Goal: Task Accomplishment & Management: Complete application form

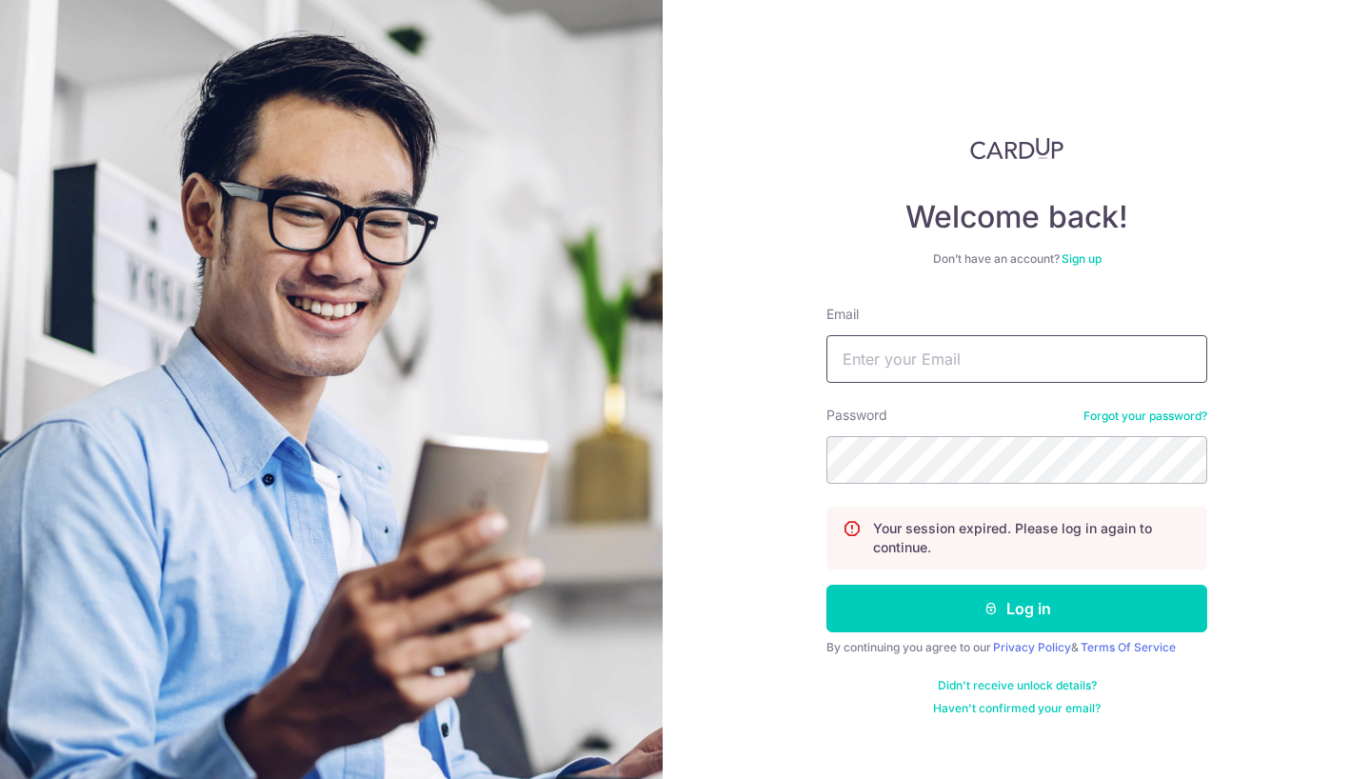
type input "[EMAIL_ADDRESS][DOMAIN_NAME]"
click at [1017, 608] on button "Log in" at bounding box center [1016, 609] width 381 height 48
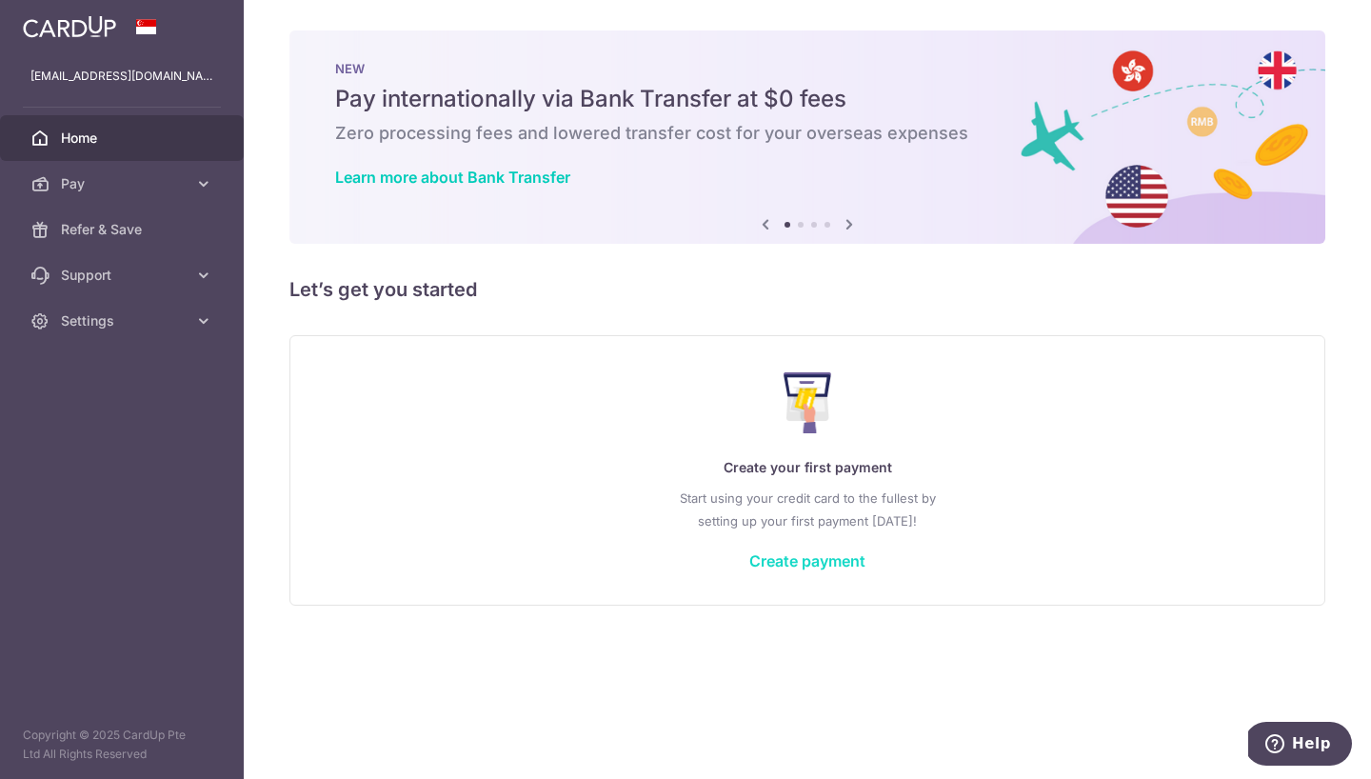
click at [803, 562] on link "Create payment" at bounding box center [807, 560] width 116 height 19
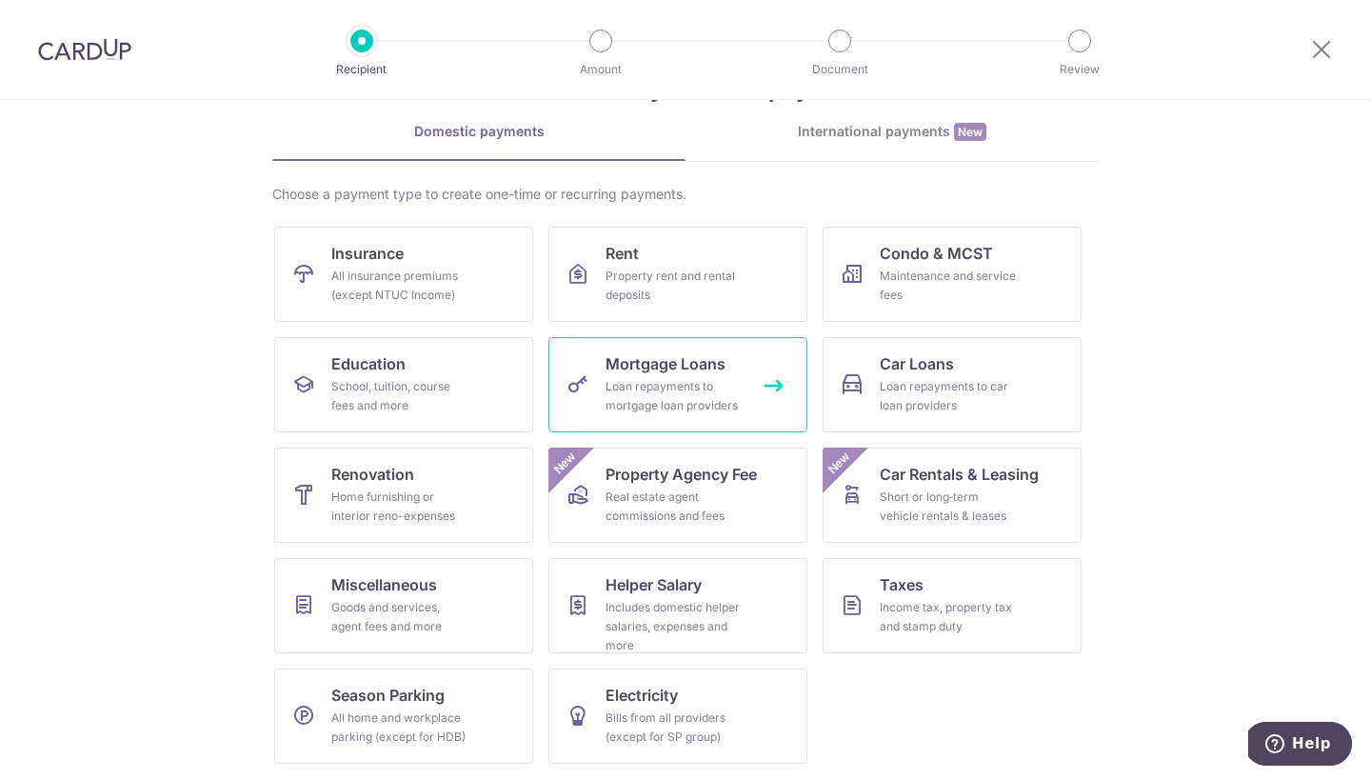
scroll to position [72, 0]
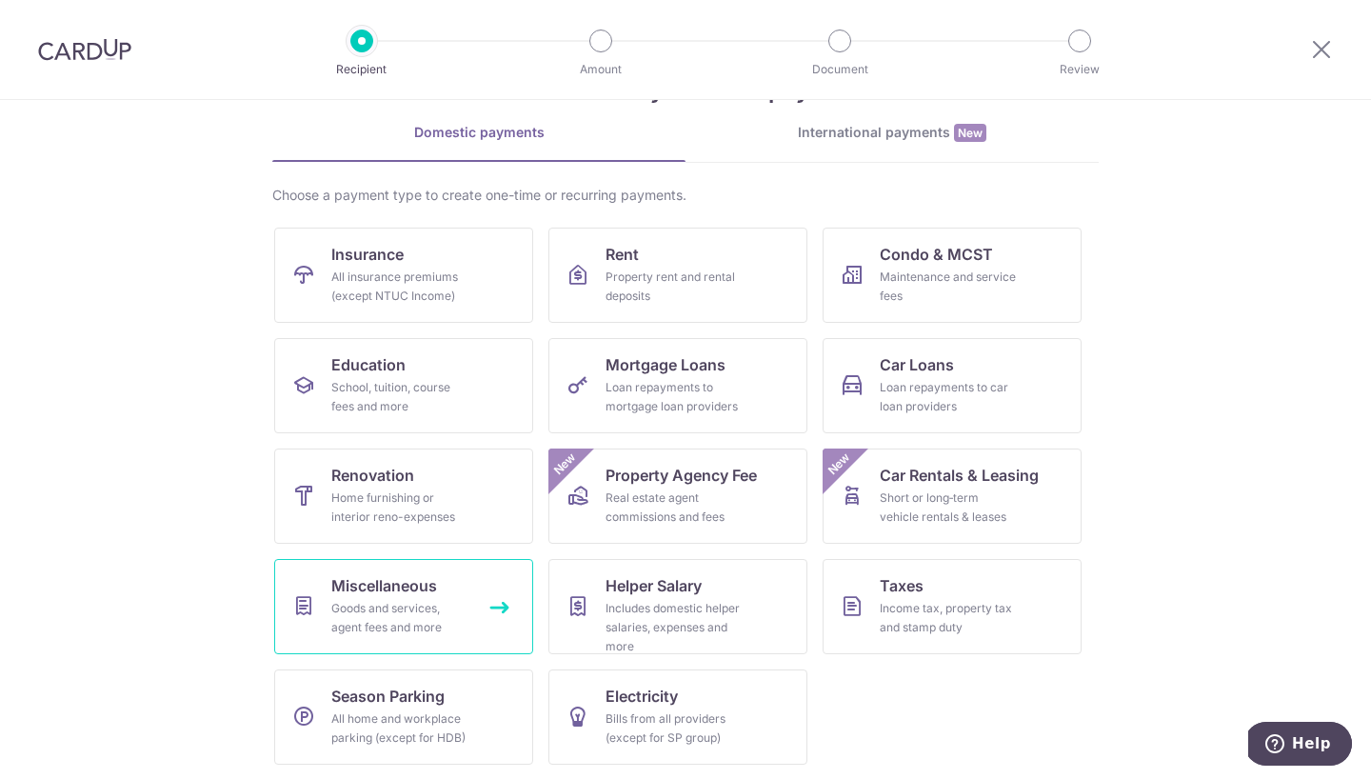
click at [430, 616] on div "Goods and services, agent fees and more" at bounding box center [399, 618] width 137 height 38
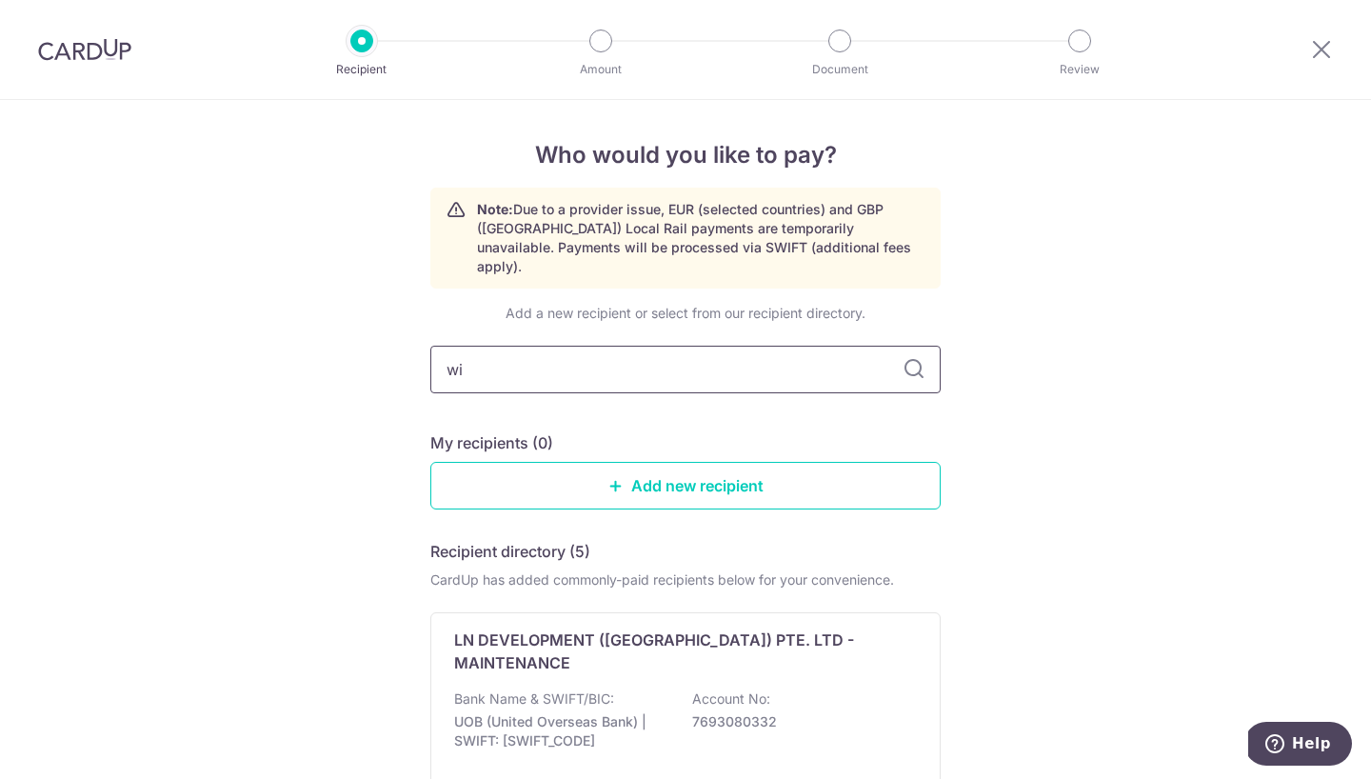
type input "wis"
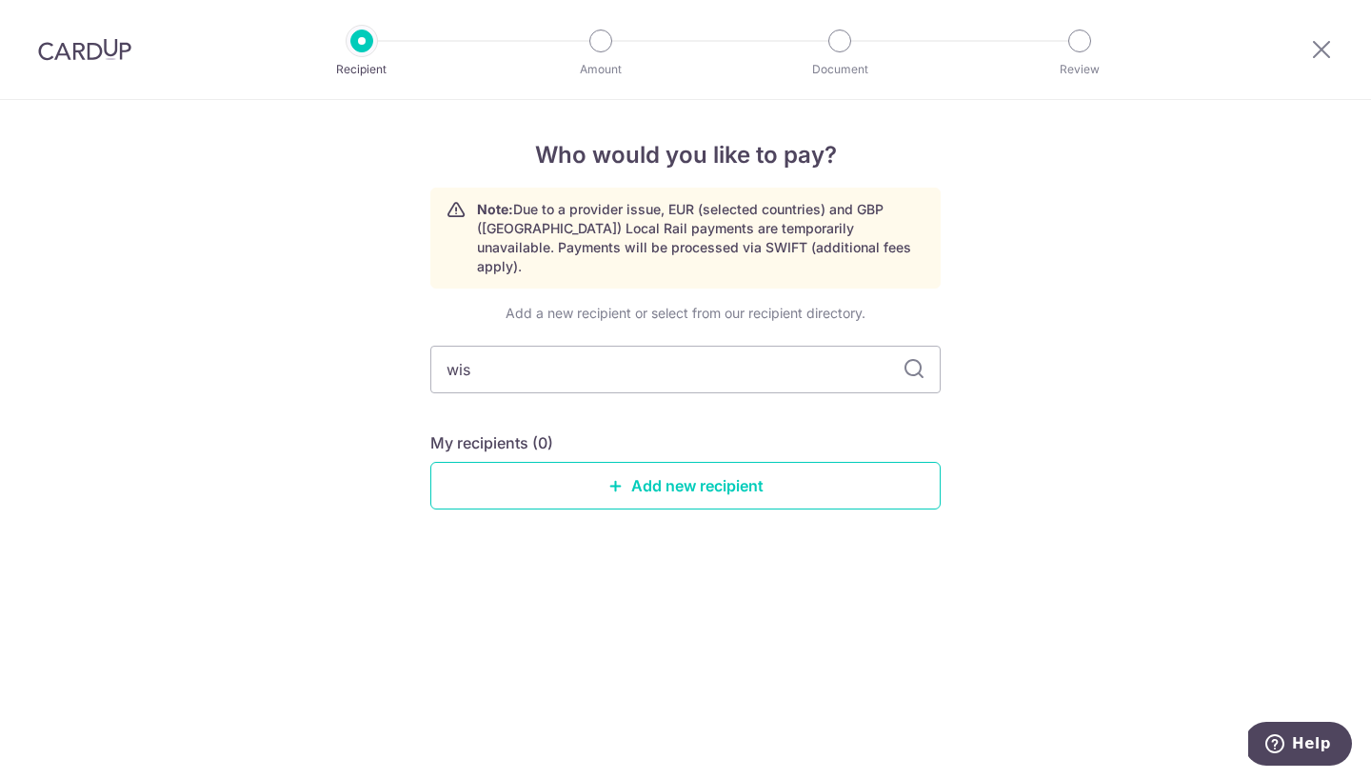
click at [979, 430] on div "Who would you like to pay? Note: Due to a provider issue, EUR (selected countri…" at bounding box center [685, 439] width 1371 height 679
click at [671, 463] on link "Add new recipient" at bounding box center [685, 486] width 510 height 48
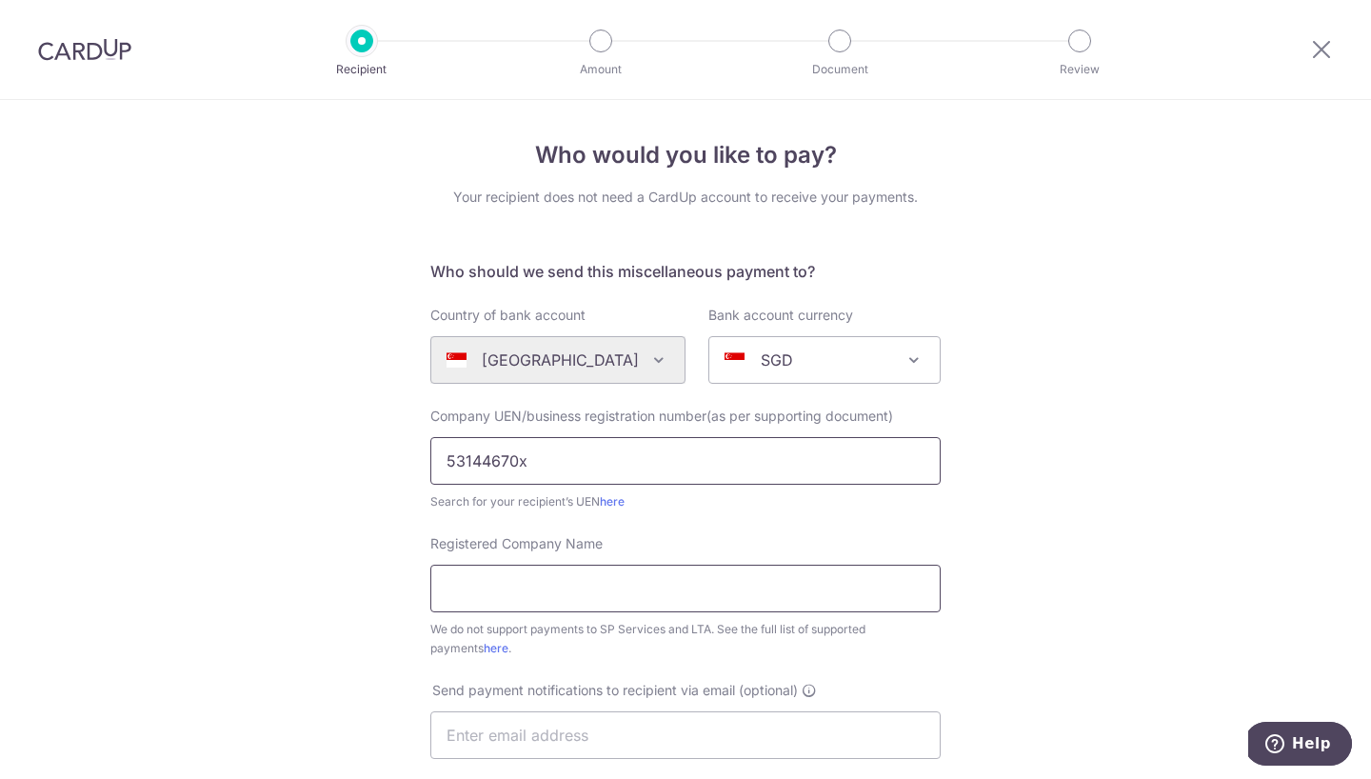
type input "53144670x"
type input "wisecom security system"
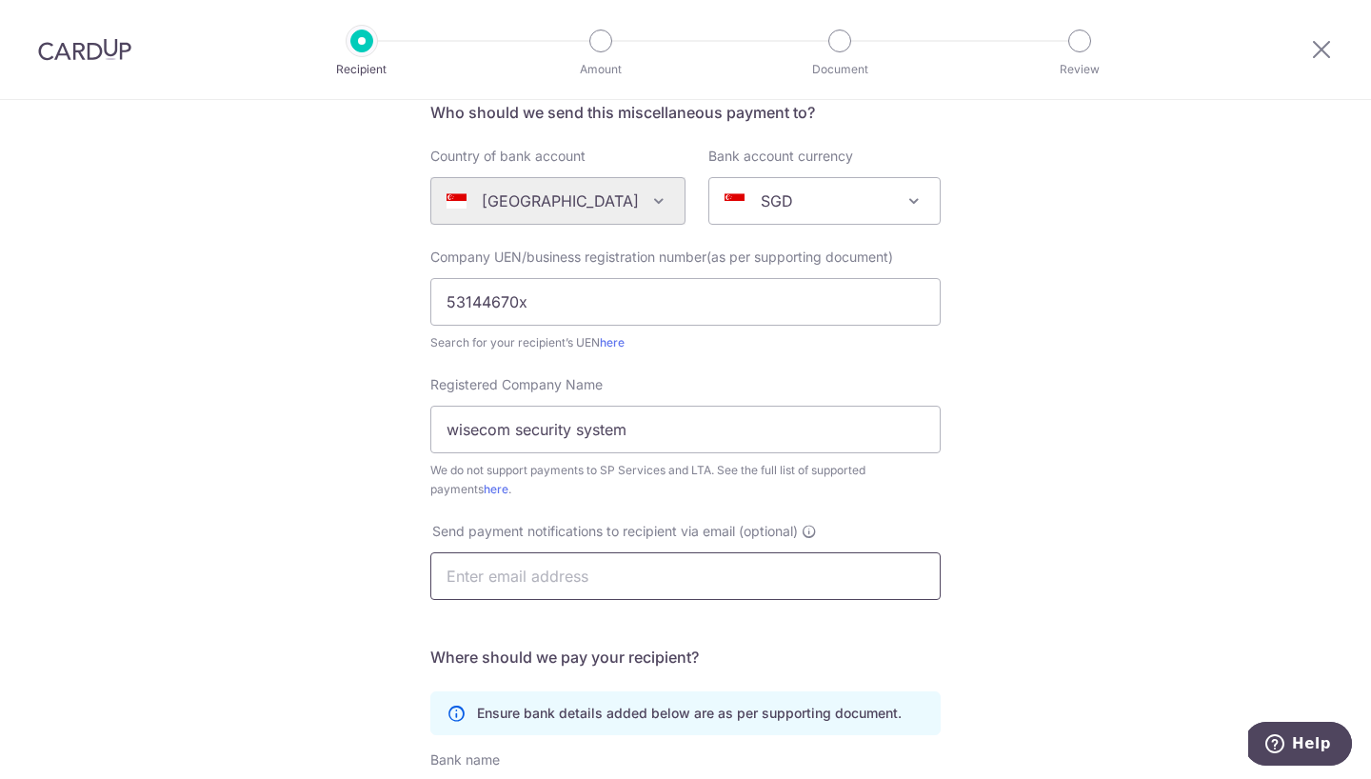
scroll to position [162, 0]
click at [1112, 485] on div "Who would you like to pay? Your recipient does not need a CardUp account to rec…" at bounding box center [685, 528] width 1371 height 1181
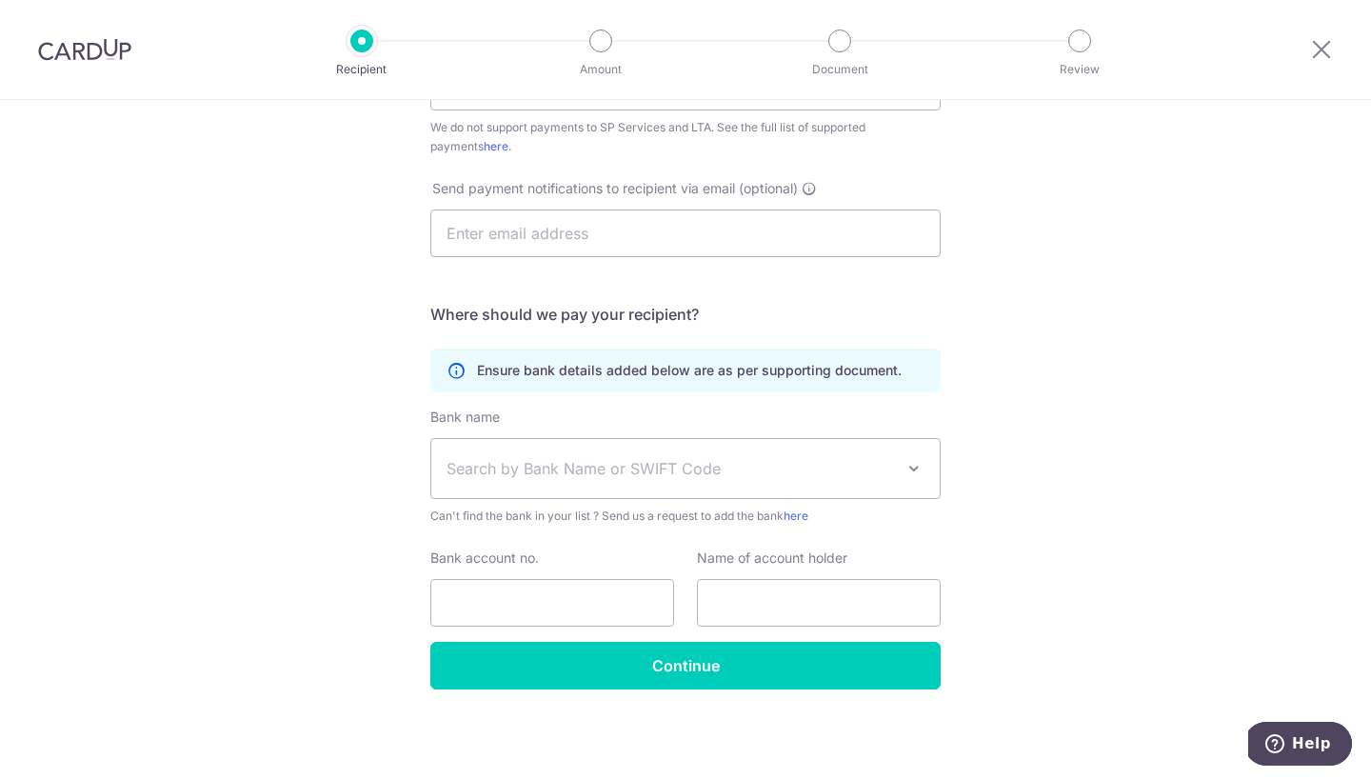
scroll to position [406, 0]
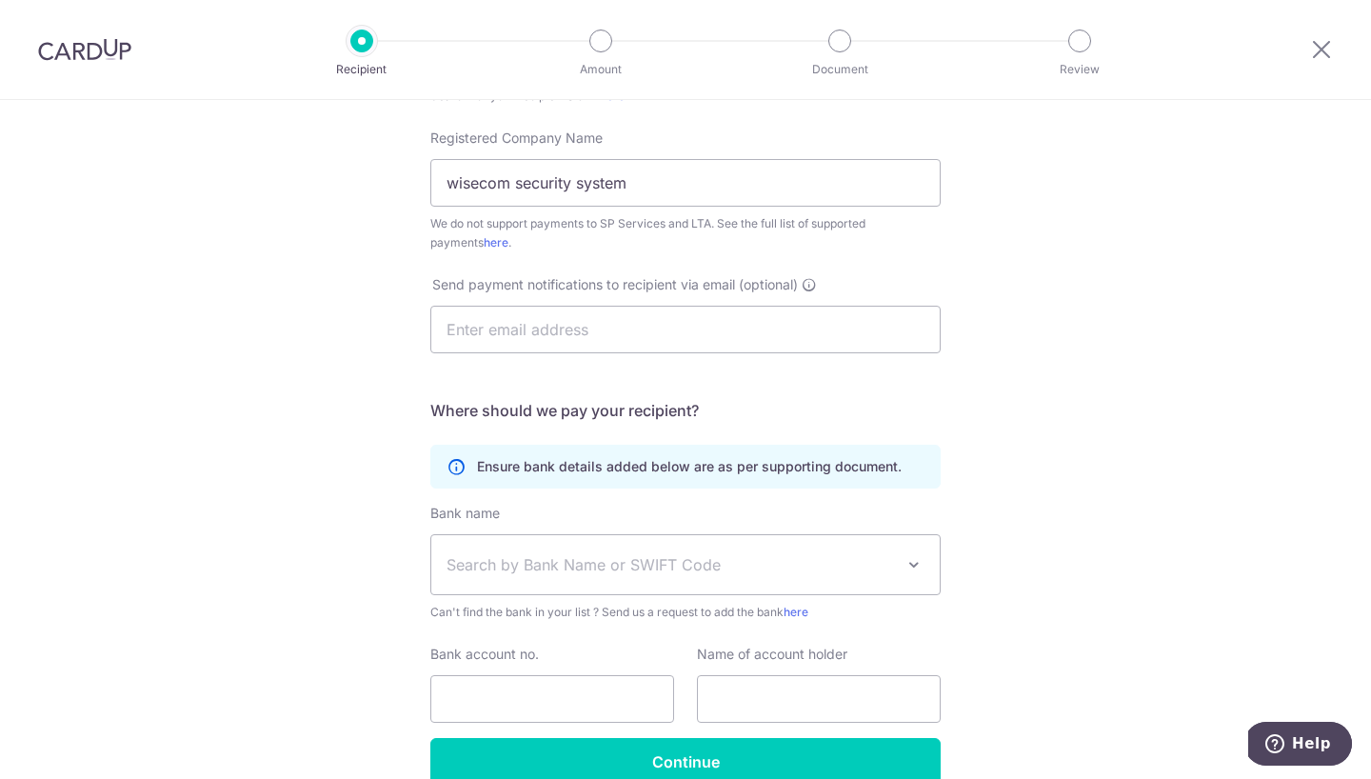
click at [634, 563] on span "Search by Bank Name or SWIFT Code" at bounding box center [670, 564] width 447 height 23
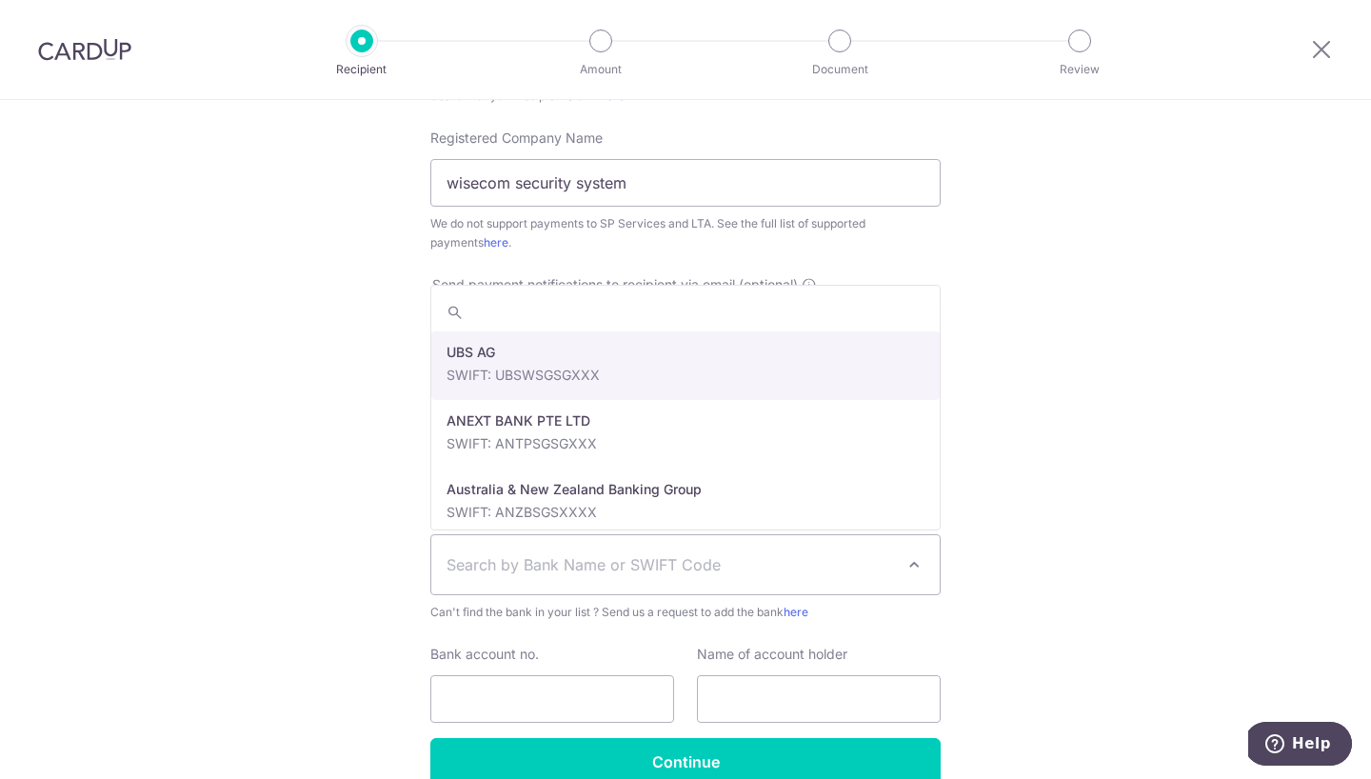
click at [1093, 435] on div "Who would you like to pay? Your recipient does not need a CardUp account to rec…" at bounding box center [685, 284] width 1371 height 1181
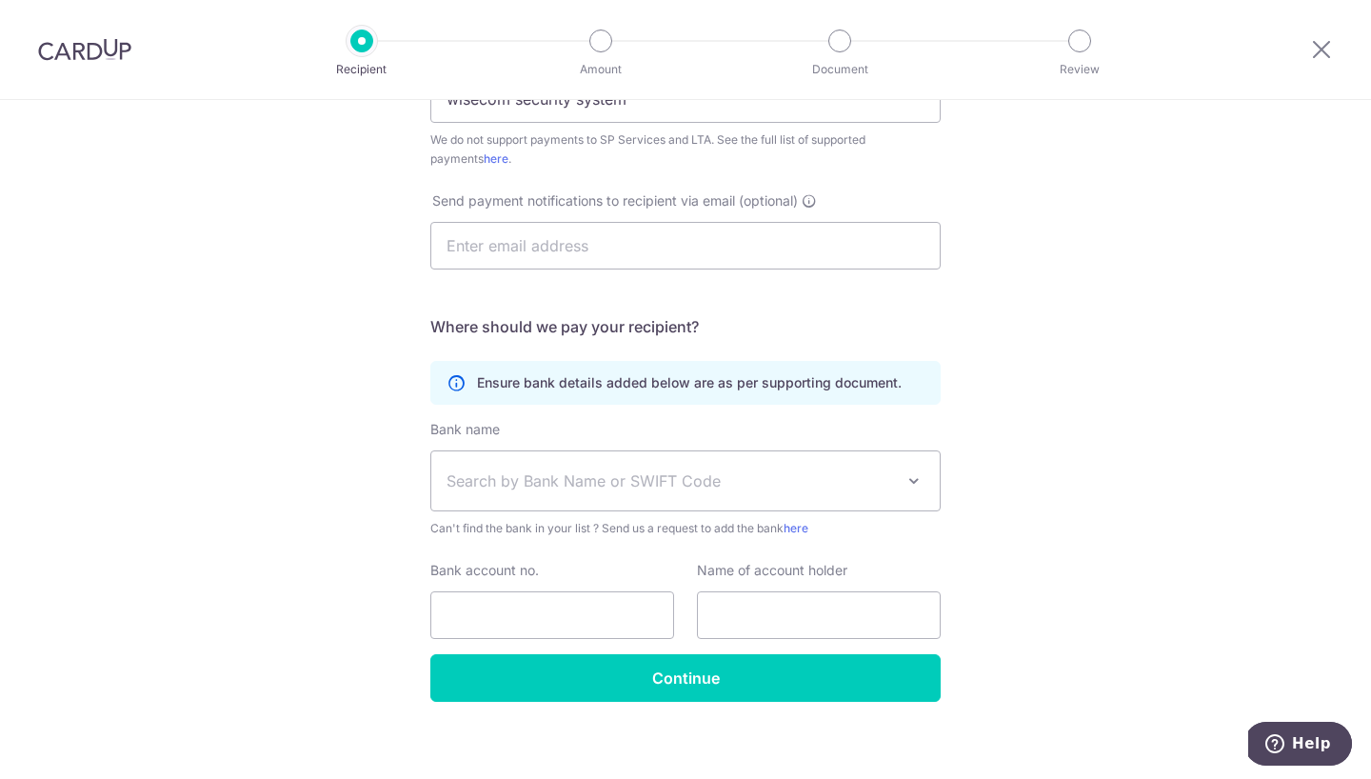
scroll to position [485, 0]
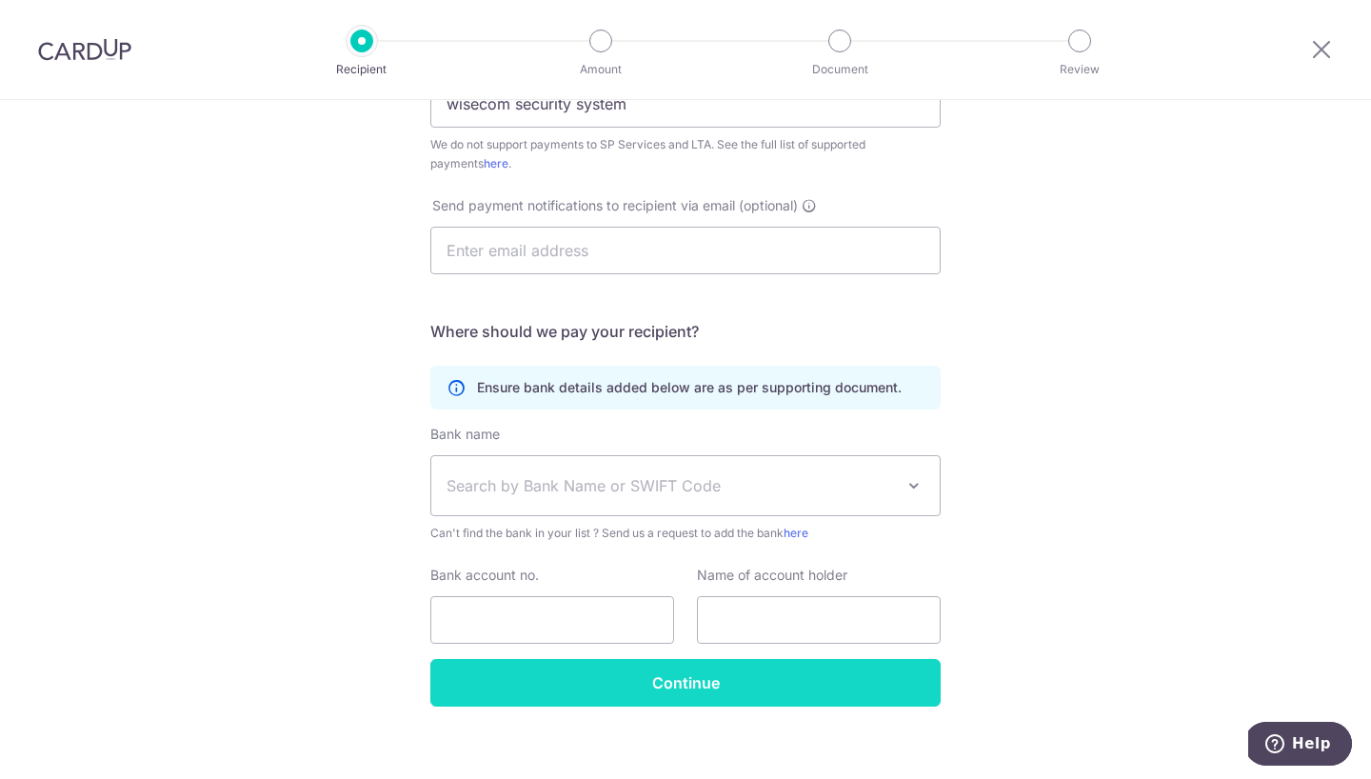
click at [705, 682] on input "Continue" at bounding box center [685, 683] width 510 height 48
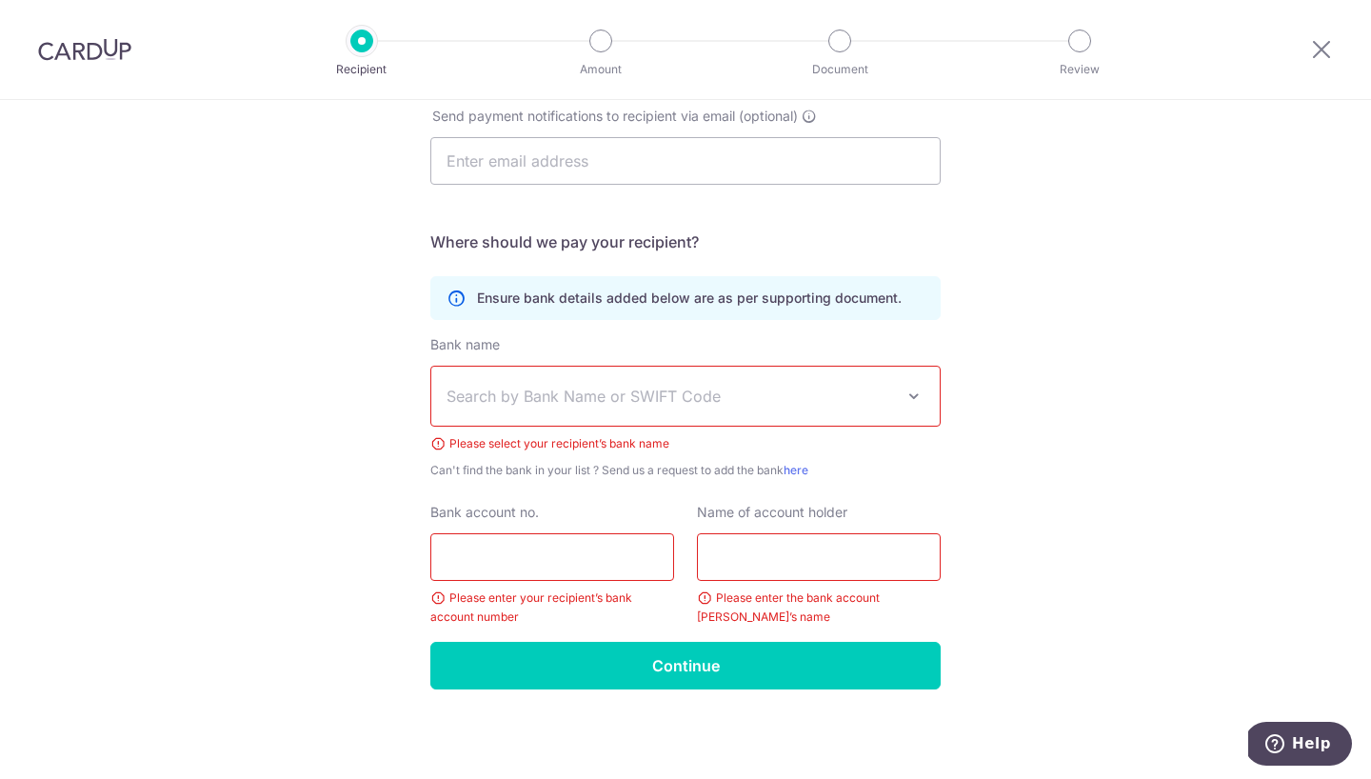
scroll to position [574, 0]
